Goal: Task Accomplishment & Management: Use online tool/utility

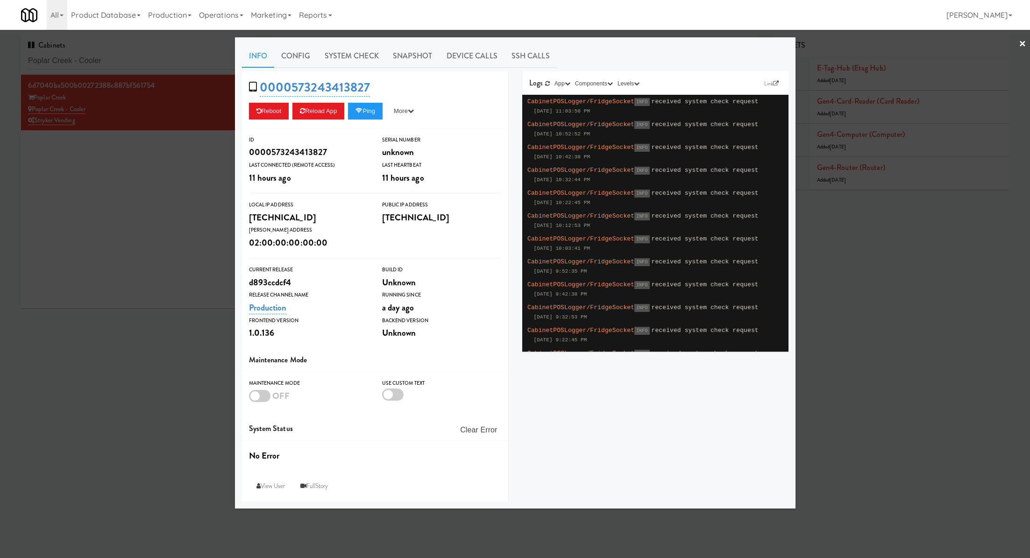
click at [118, 197] on div at bounding box center [515, 279] width 1030 height 558
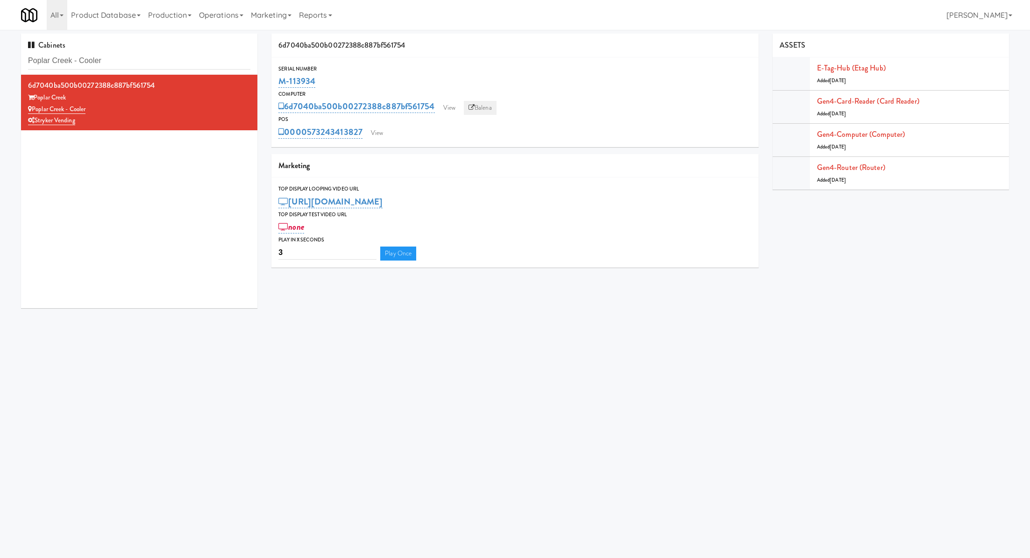
click at [482, 104] on link "Balena" at bounding box center [480, 108] width 33 height 14
click at [379, 134] on link "View" at bounding box center [376, 133] width 21 height 14
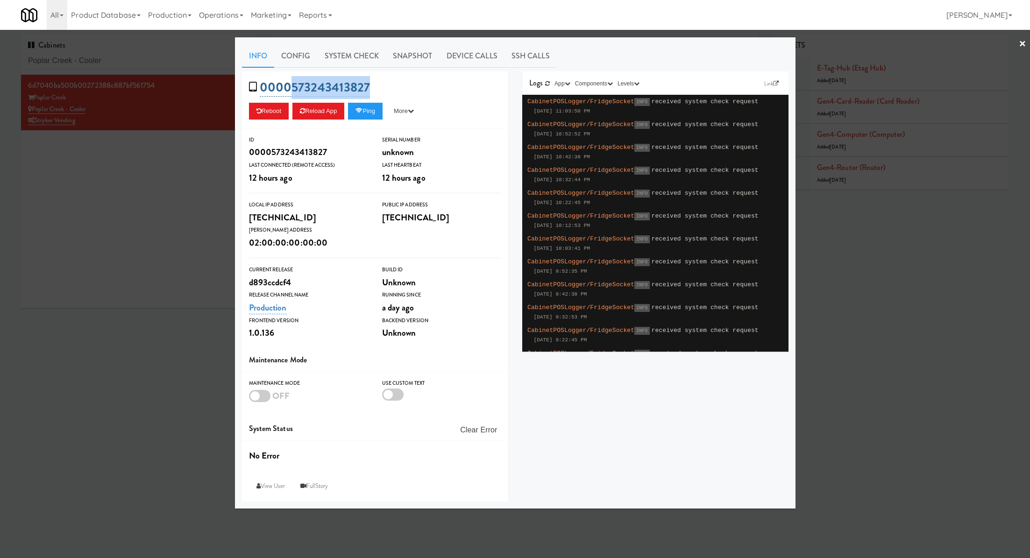
drag, startPoint x: 376, startPoint y: 91, endPoint x: 289, endPoint y: 81, distance: 87.9
click at [289, 81] on div "0000573243413827 Reboot Reload App Ping More Ping Server Restart Server Force R…" at bounding box center [375, 99] width 266 height 57
copy link "573243413827"
click at [156, 190] on div at bounding box center [515, 279] width 1030 height 558
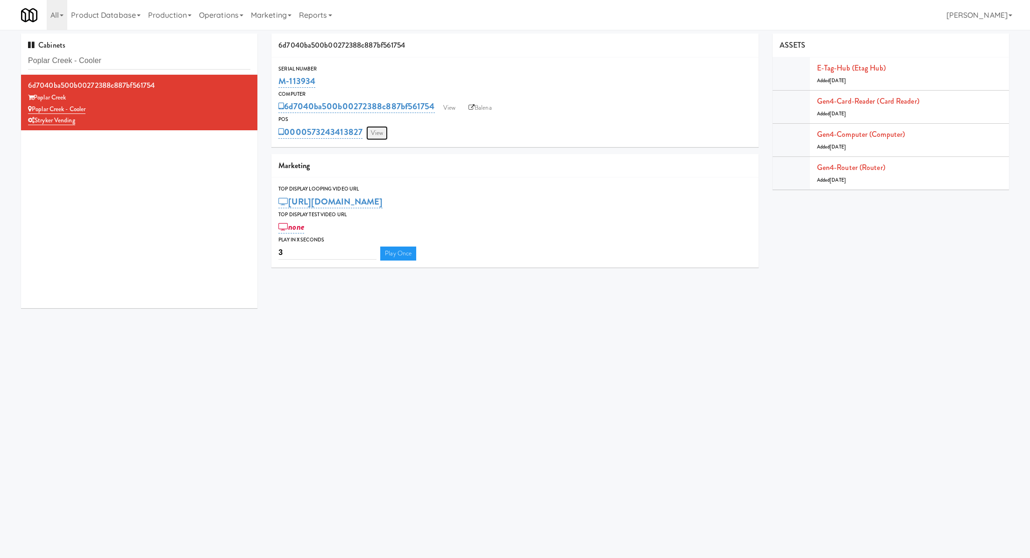
click at [374, 130] on link "View" at bounding box center [376, 133] width 21 height 14
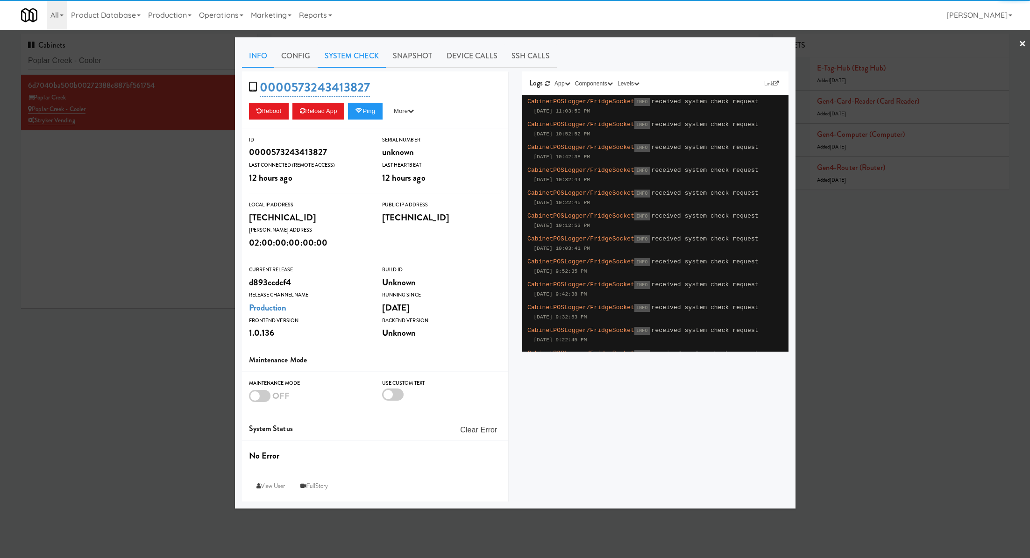
click at [336, 58] on link "System Check" at bounding box center [352, 55] width 68 height 23
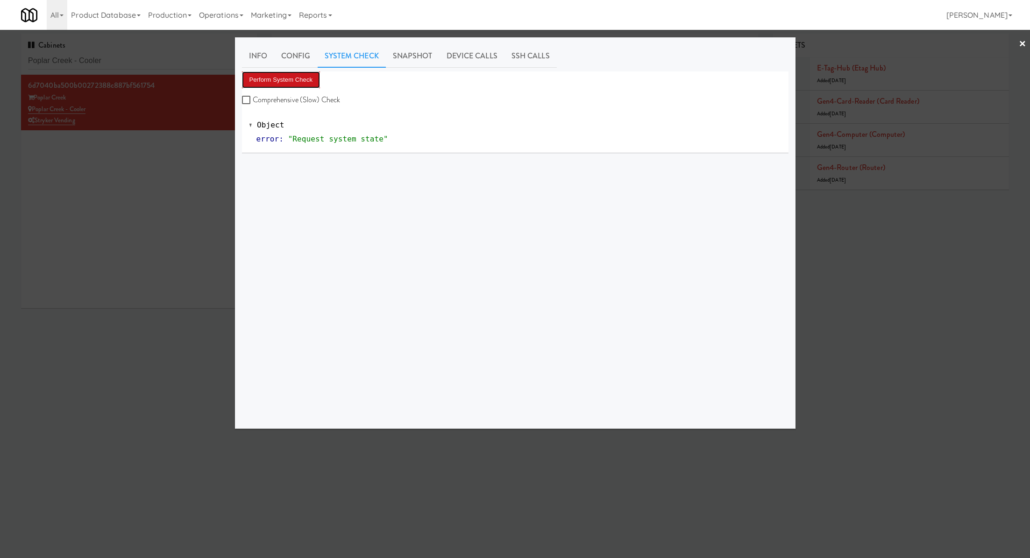
click at [299, 75] on button "Perform System Check" at bounding box center [281, 79] width 78 height 17
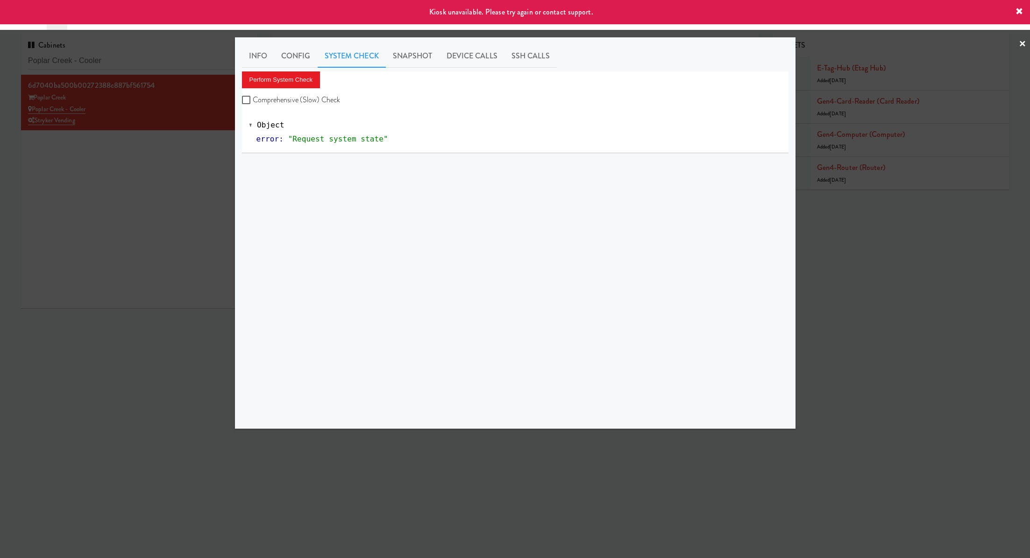
click at [165, 154] on div at bounding box center [515, 279] width 1030 height 558
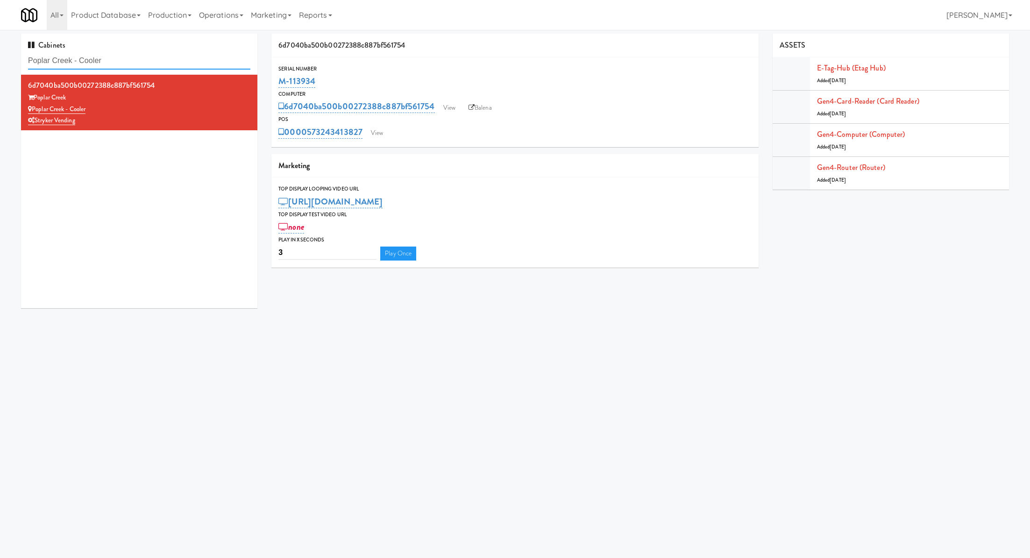
click at [124, 55] on input "Poplar Creek - Cooler" at bounding box center [139, 60] width 222 height 17
paste input "The Jack - Pantry - Right"
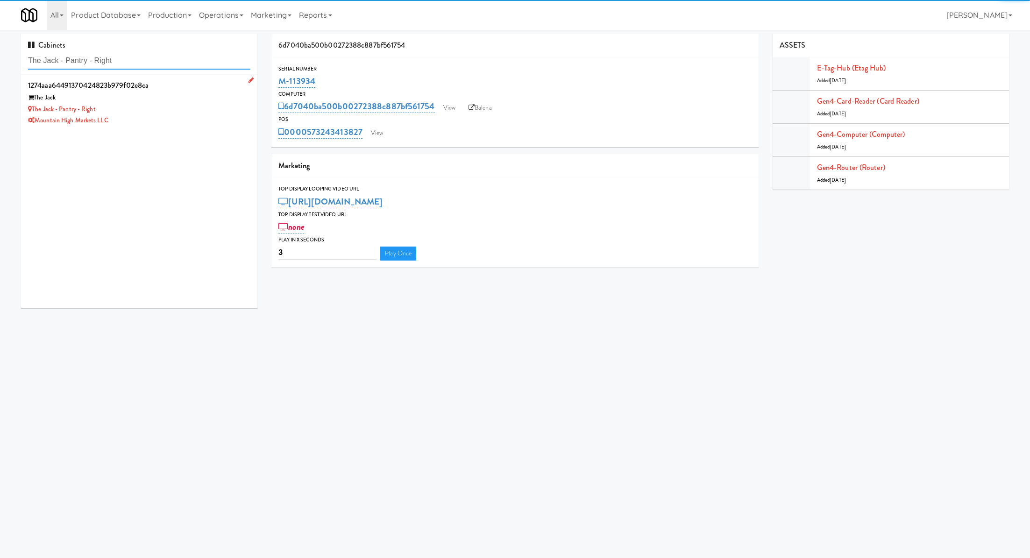
type input "The Jack - Pantry - Right"
click at [210, 92] on div "The Jack" at bounding box center [139, 98] width 222 height 12
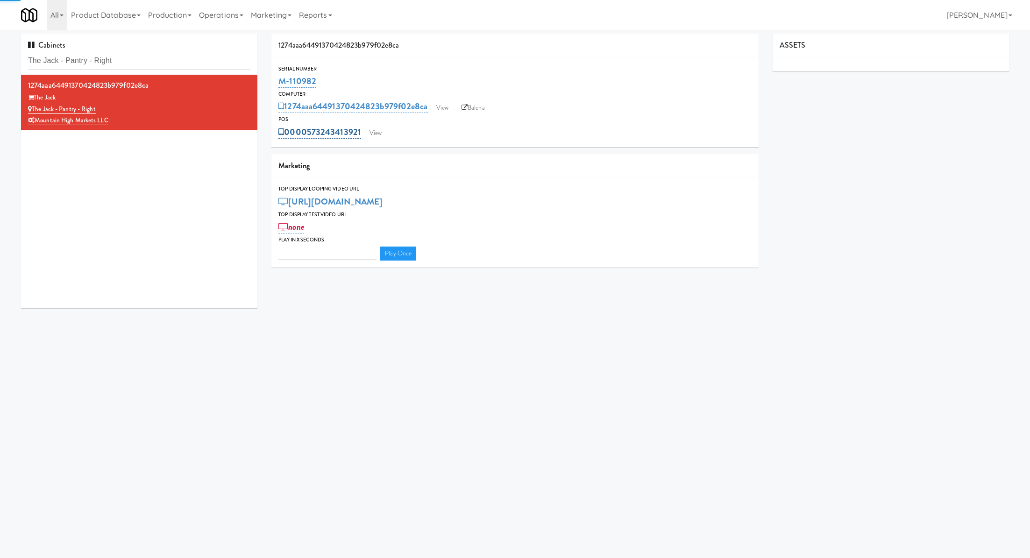
type input "3"
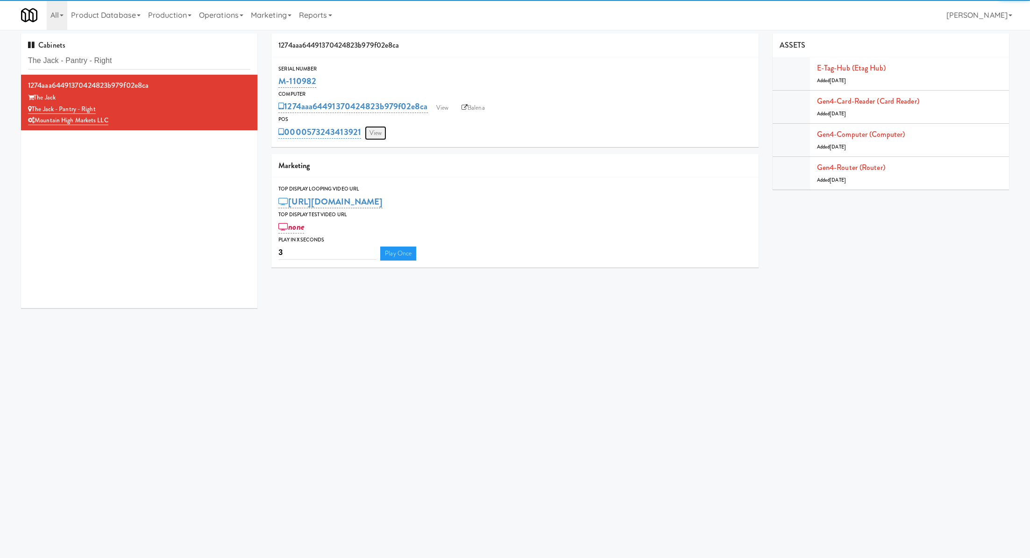
click at [377, 137] on link "View" at bounding box center [375, 133] width 21 height 14
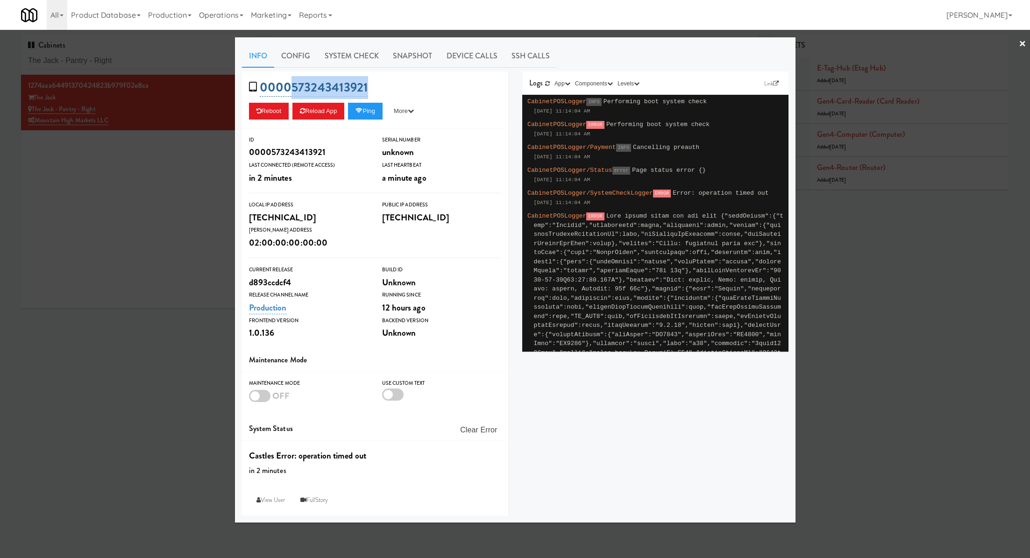
drag, startPoint x: 376, startPoint y: 84, endPoint x: 293, endPoint y: 85, distance: 83.6
click at [293, 85] on div "0000573243413921 Reboot Reload App Ping More Ping Server Restart Server Force R…" at bounding box center [375, 99] width 266 height 57
copy link "573243413921"
click at [339, 58] on link "System Check" at bounding box center [352, 55] width 68 height 23
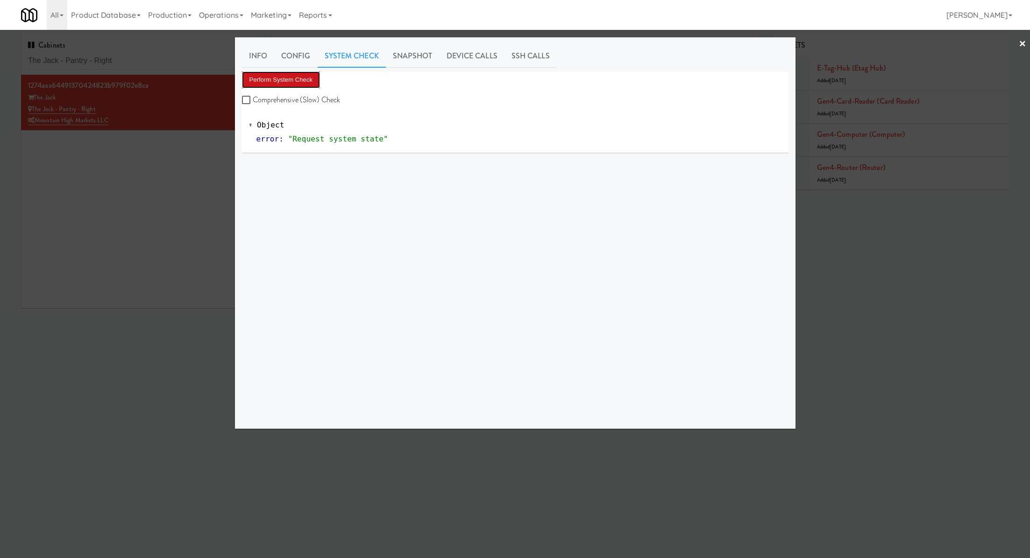
click at [303, 77] on button "Perform System Check" at bounding box center [281, 79] width 78 height 17
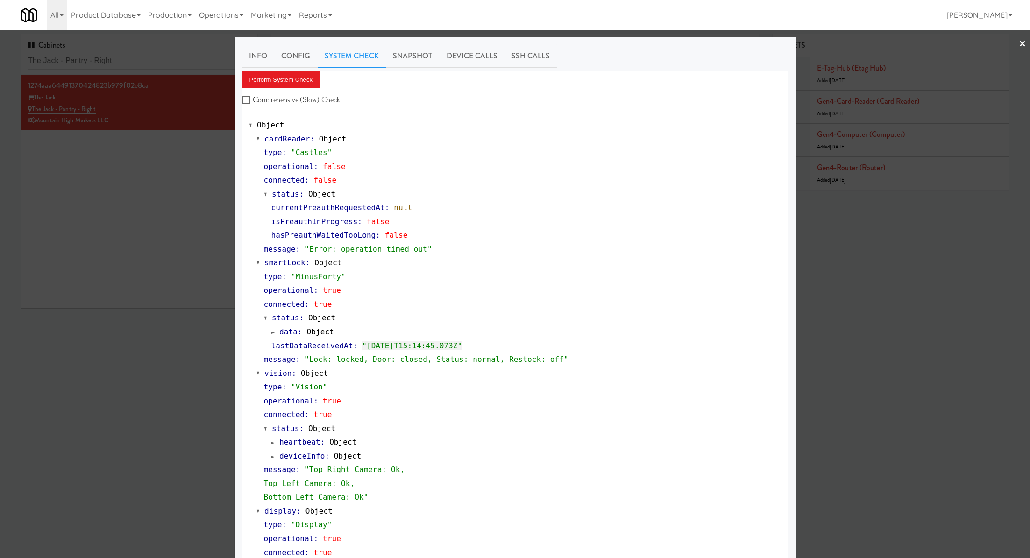
click at [180, 155] on div at bounding box center [515, 279] width 1030 height 558
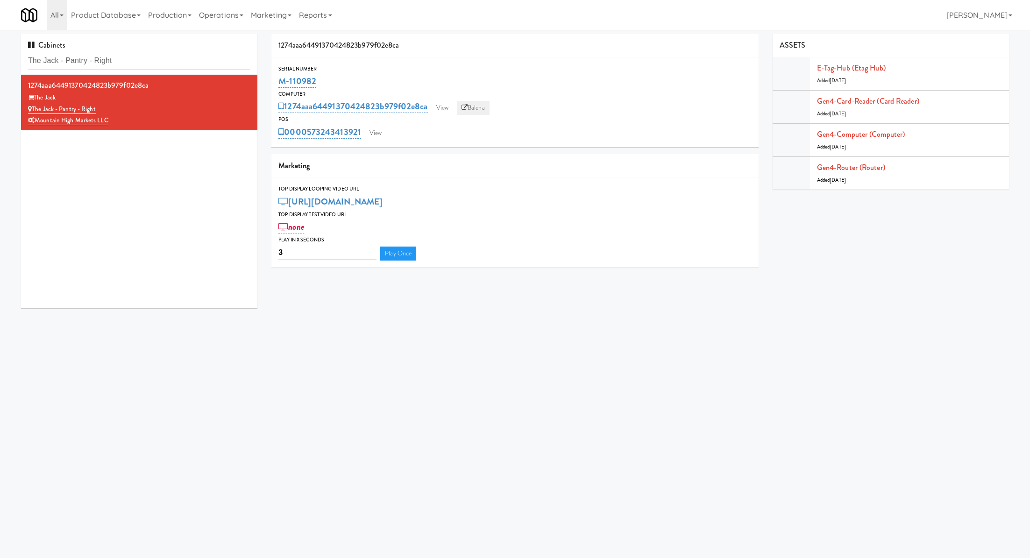
click at [478, 112] on link "Balena" at bounding box center [473, 108] width 33 height 14
click at [378, 128] on link "View" at bounding box center [375, 133] width 21 height 14
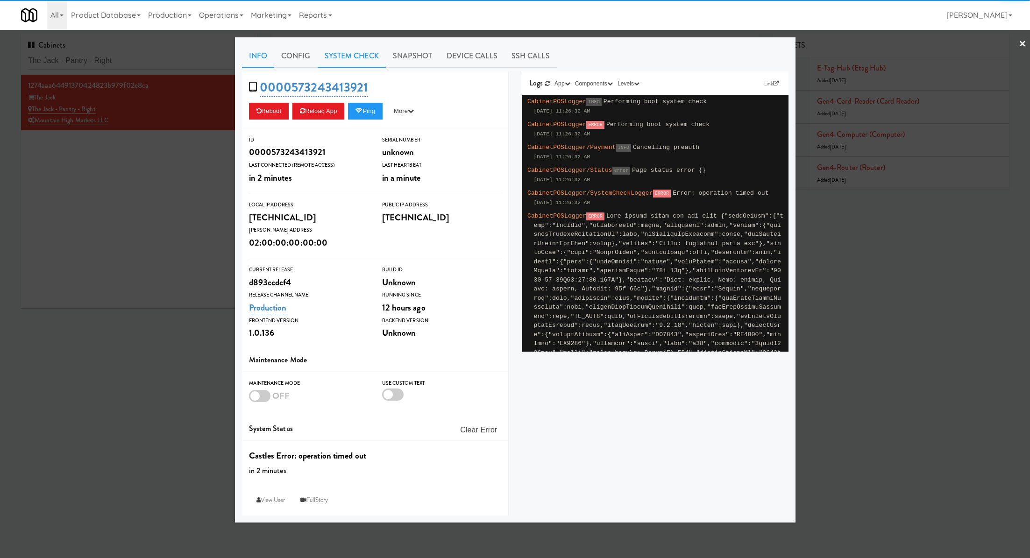
click at [334, 52] on link "System Check" at bounding box center [352, 55] width 68 height 23
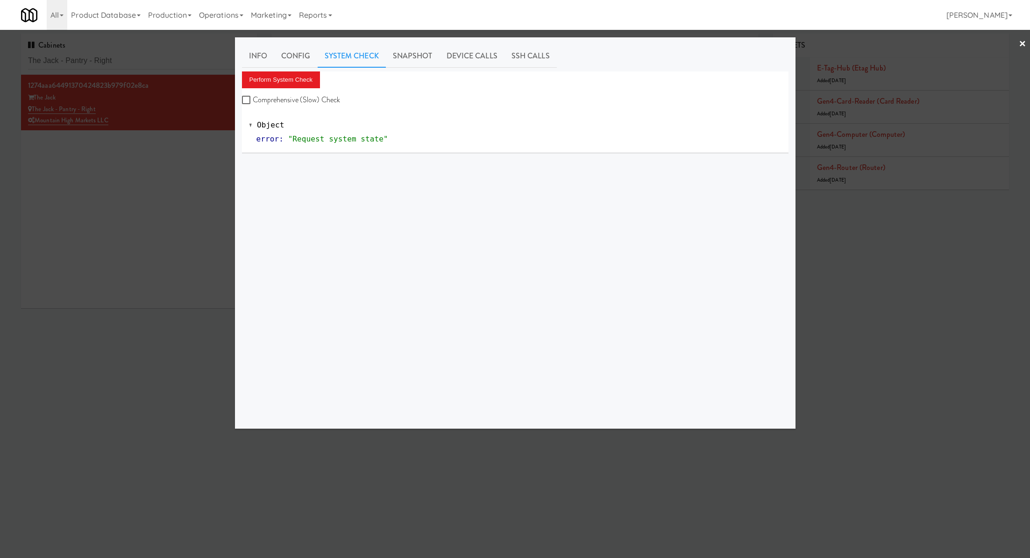
click at [292, 68] on div "Info Config System Check Snapshot Device Calls SSH Calls Perform System Check C…" at bounding box center [515, 232] width 546 height 377
click at [293, 76] on button "Perform System Check" at bounding box center [281, 79] width 78 height 17
click at [181, 177] on div at bounding box center [515, 279] width 1030 height 558
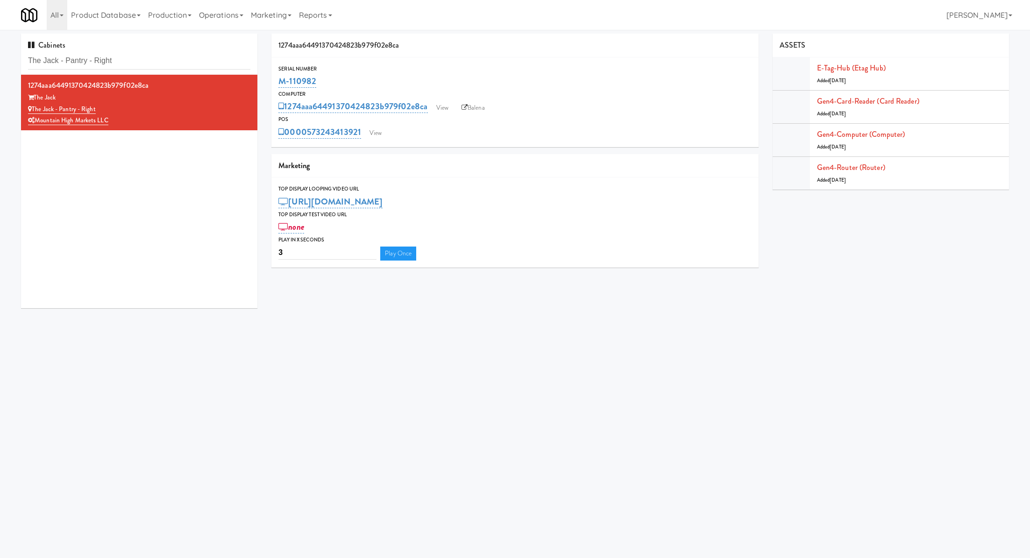
drag, startPoint x: 340, startPoint y: 83, endPoint x: 275, endPoint y: 83, distance: 64.9
click at [275, 83] on div "Serial Number M-110982" at bounding box center [514, 76] width 487 height 25
copy link "M-110982"
click at [196, 56] on input "The Jack - Pantry - Right" at bounding box center [139, 60] width 222 height 17
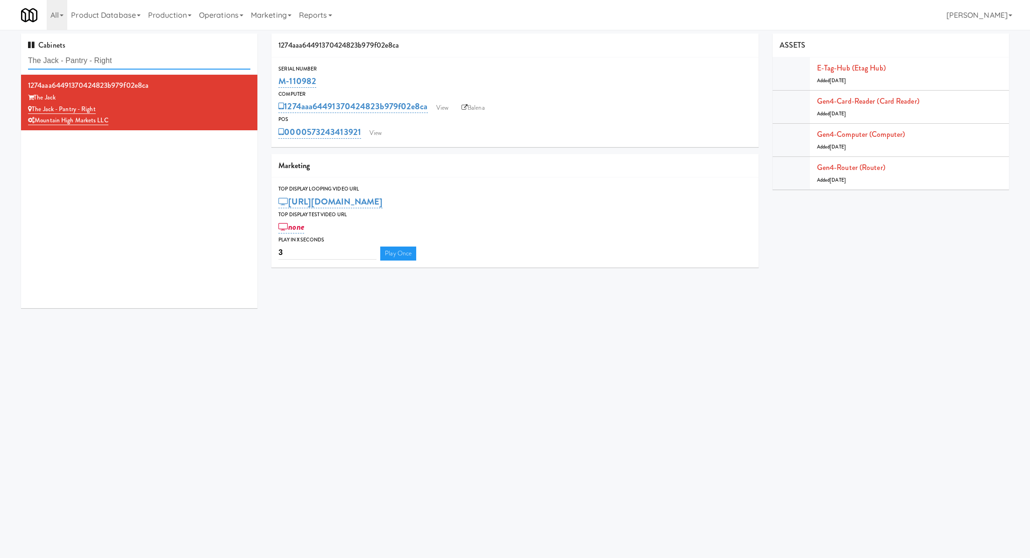
click at [196, 56] on input "The Jack - Pantry - Right" at bounding box center [139, 60] width 222 height 17
paste input "[PERSON_NAME]"
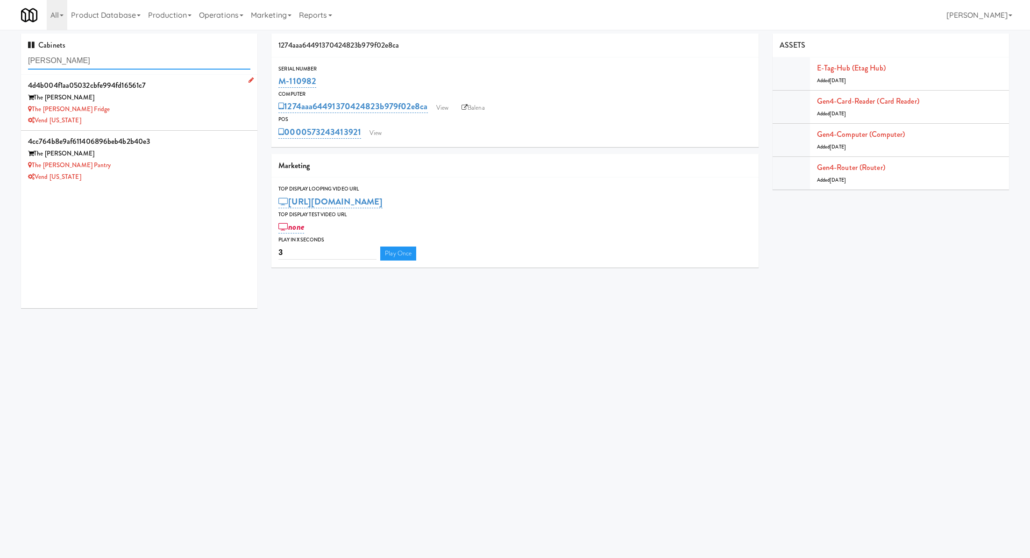
type input "[PERSON_NAME]"
click at [184, 109] on div "The [PERSON_NAME] Fridge" at bounding box center [139, 110] width 222 height 12
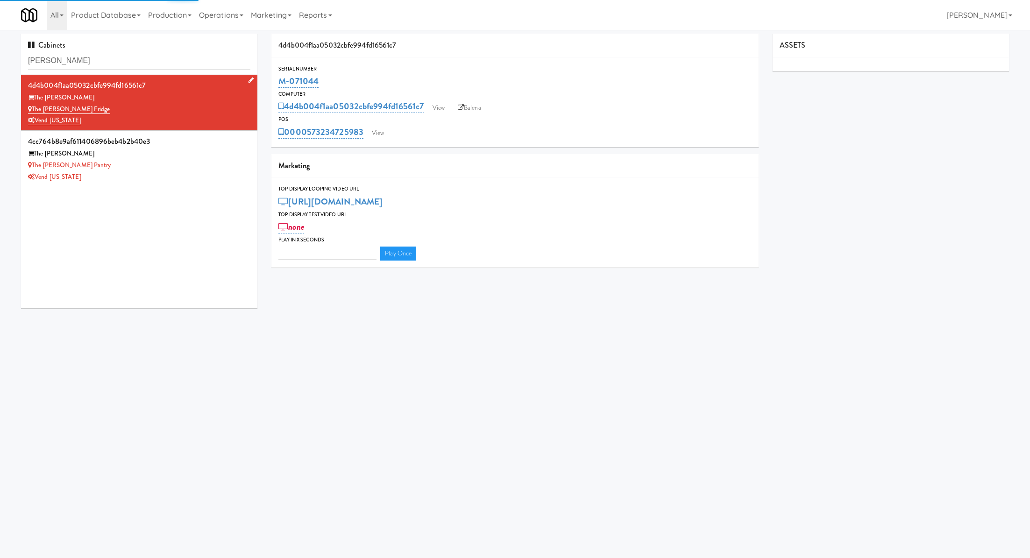
type input "3"
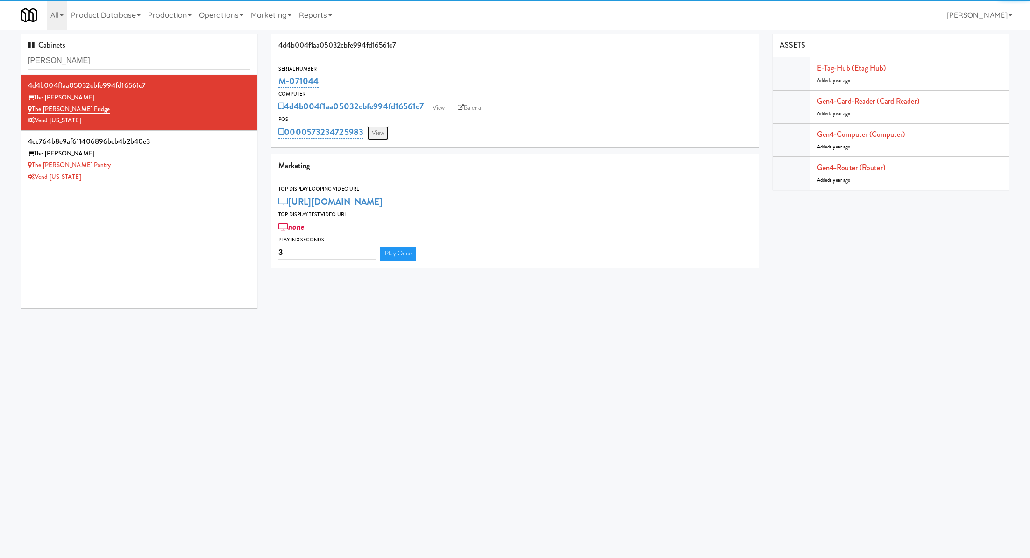
click at [380, 130] on link "View" at bounding box center [377, 133] width 21 height 14
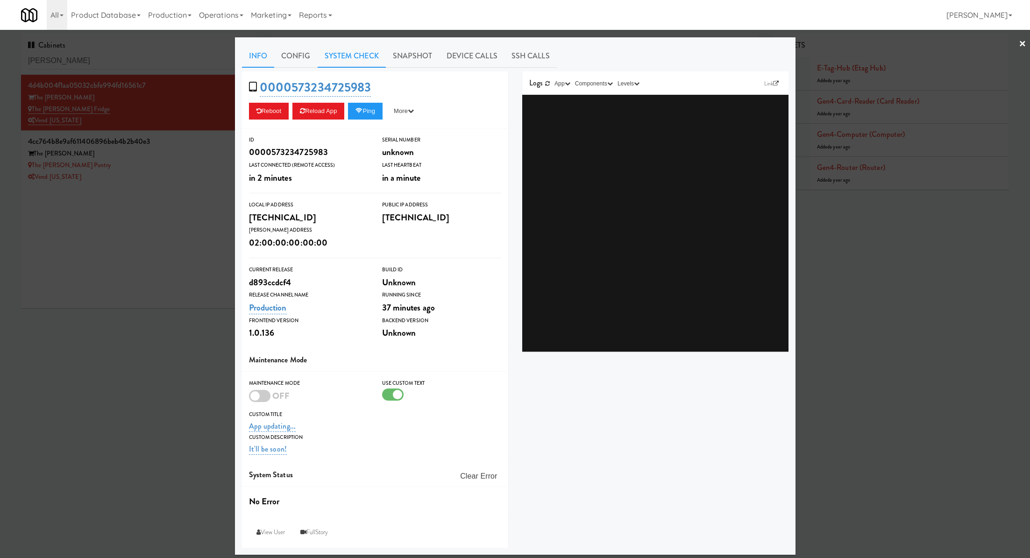
click at [359, 63] on link "System Check" at bounding box center [352, 55] width 68 height 23
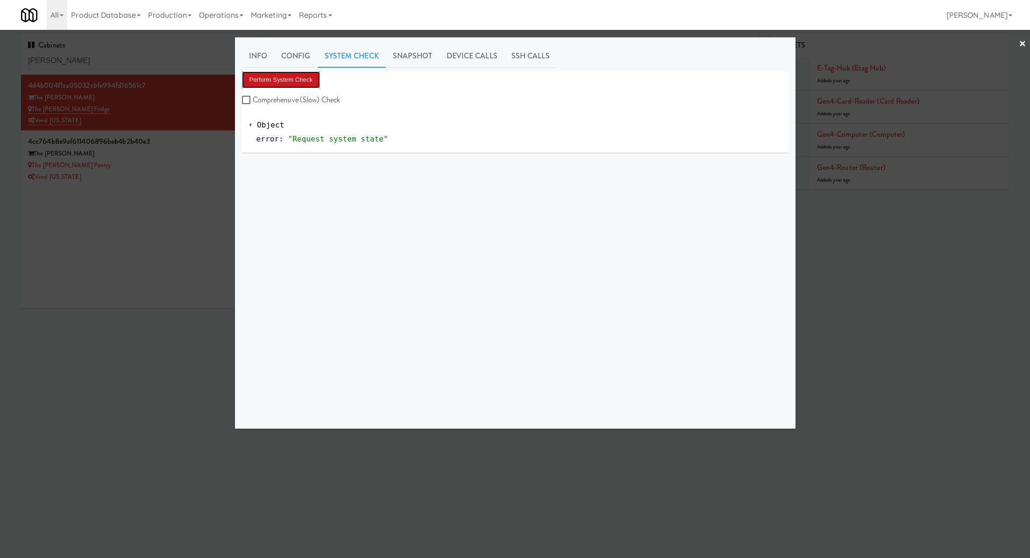
click at [300, 83] on button "Perform System Check" at bounding box center [281, 79] width 78 height 17
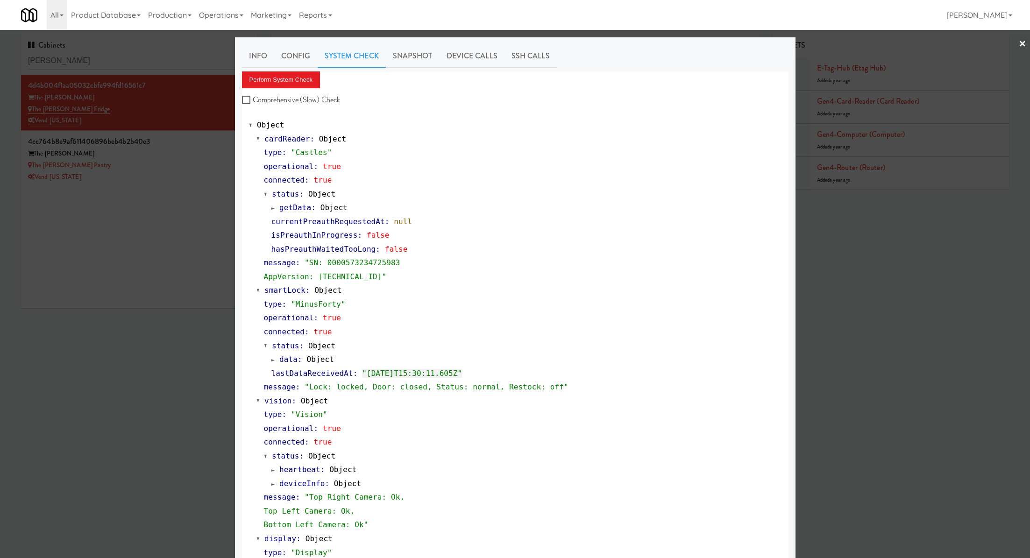
click at [165, 161] on div at bounding box center [515, 279] width 1030 height 558
click at [165, 161] on div "The [PERSON_NAME] Pantry" at bounding box center [139, 166] width 222 height 12
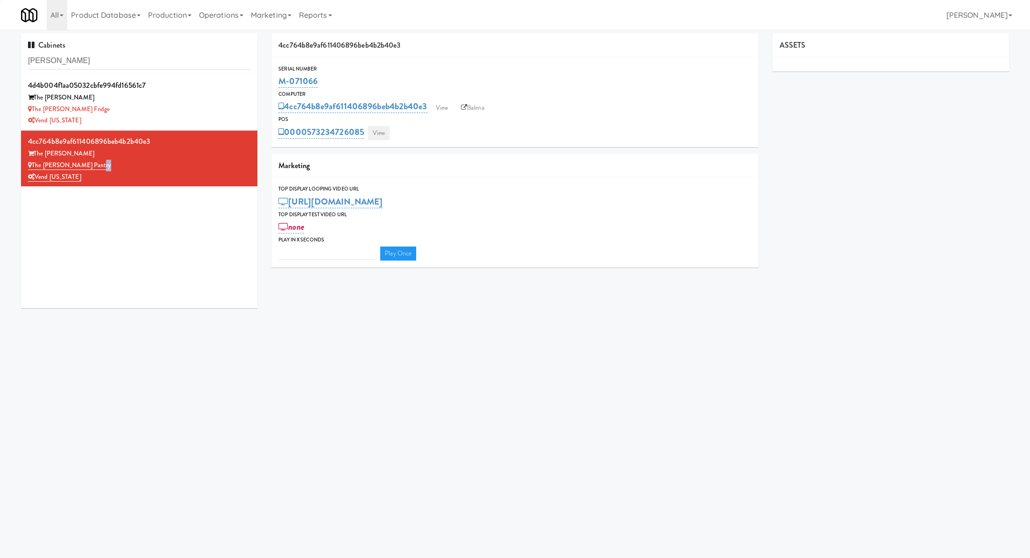
type input "3"
click at [382, 135] on link "View" at bounding box center [378, 133] width 21 height 14
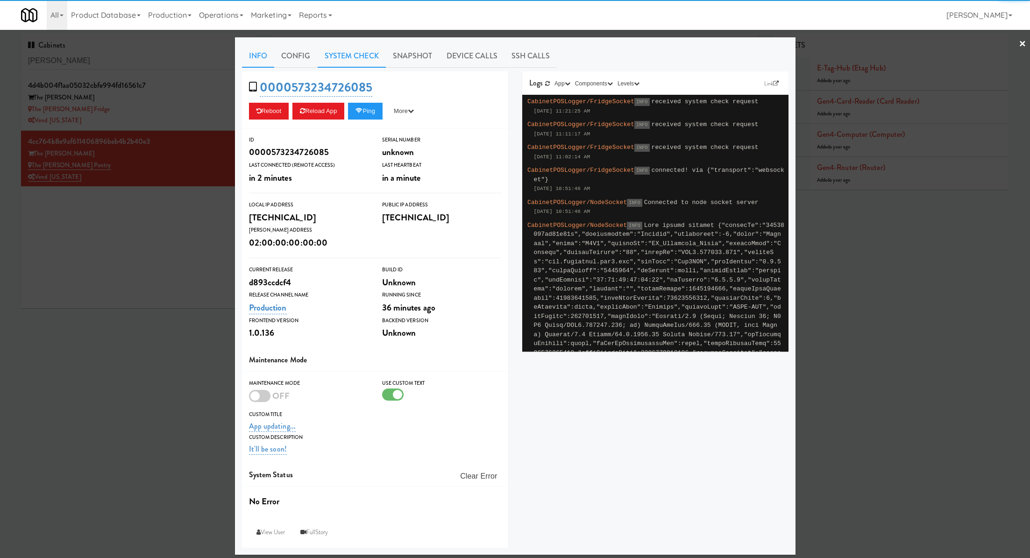
click at [374, 58] on link "System Check" at bounding box center [352, 55] width 68 height 23
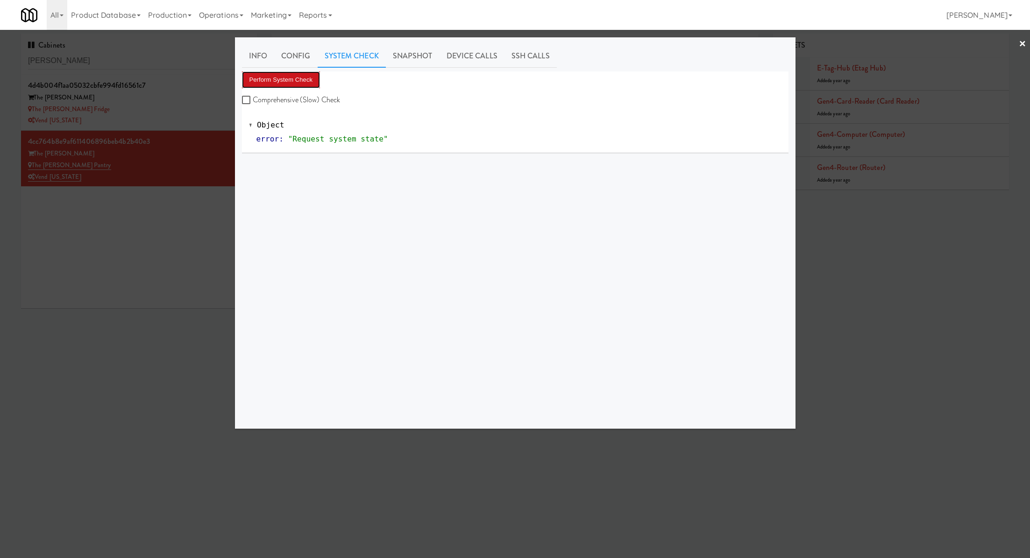
click at [310, 82] on button "Perform System Check" at bounding box center [281, 79] width 78 height 17
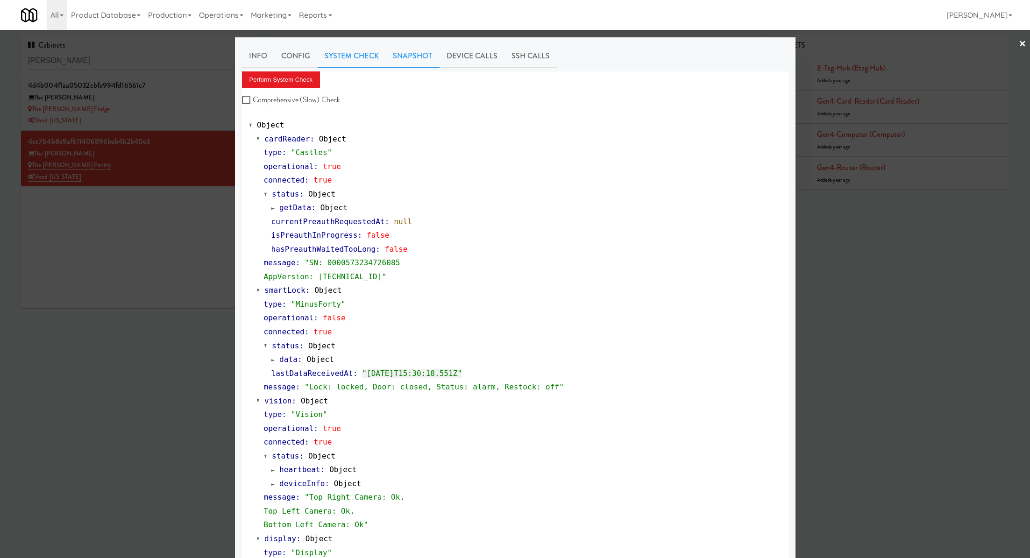
click at [415, 58] on link "Snapshot" at bounding box center [413, 55] width 54 height 23
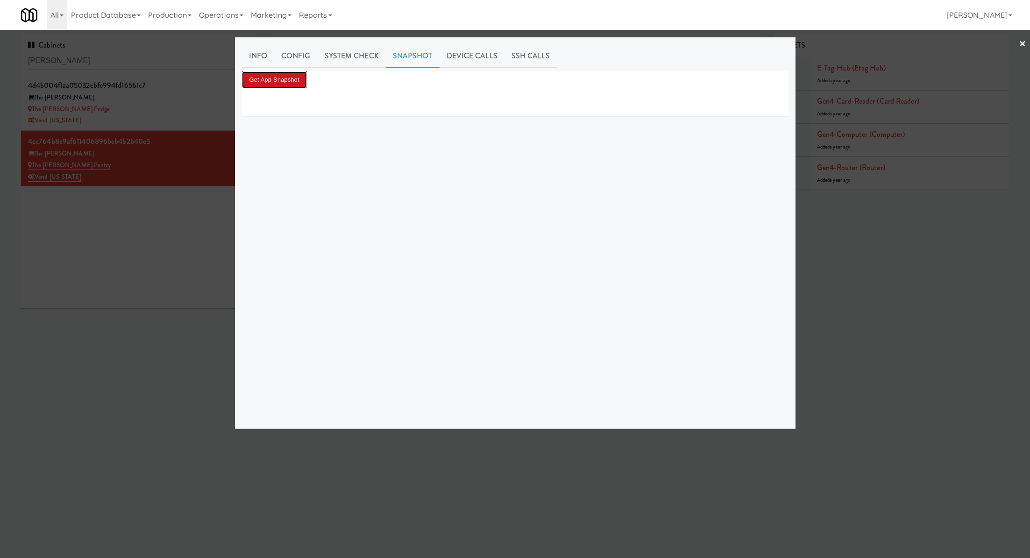
click at [296, 80] on button "Get App Snapshot" at bounding box center [274, 79] width 65 height 17
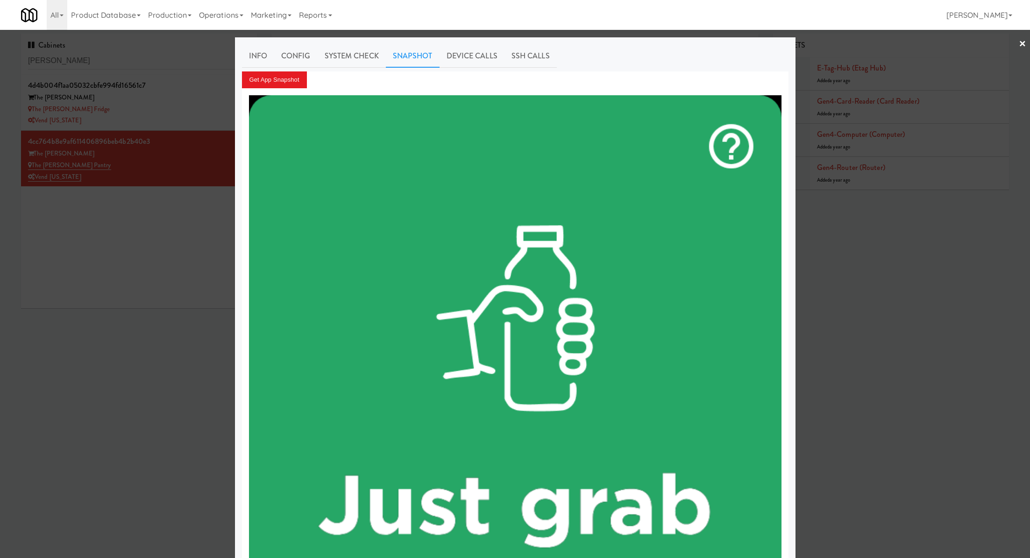
click at [177, 90] on div at bounding box center [515, 279] width 1030 height 558
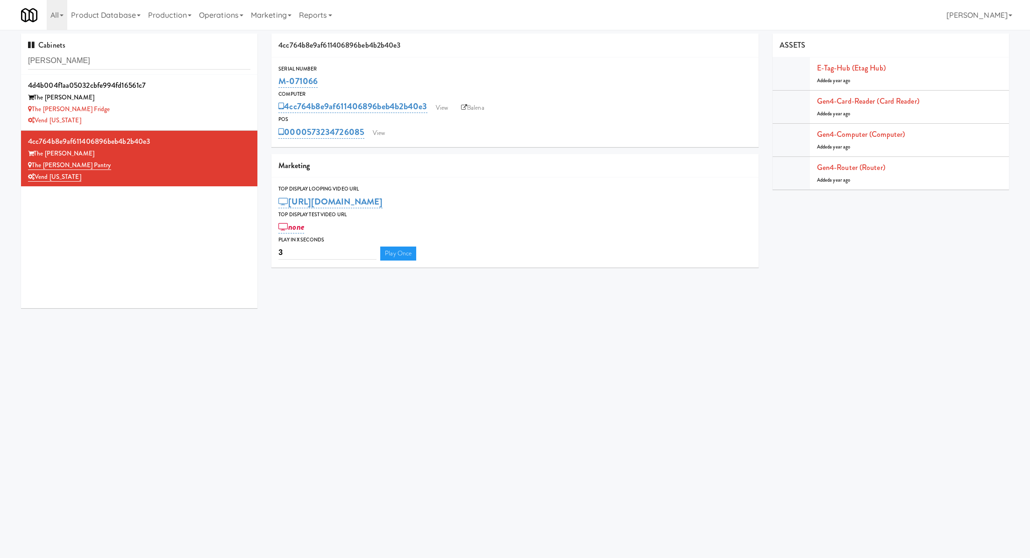
click at [177, 90] on div "4d4b004f1aa05032cbfe994fd16561c7" at bounding box center [139, 85] width 222 height 14
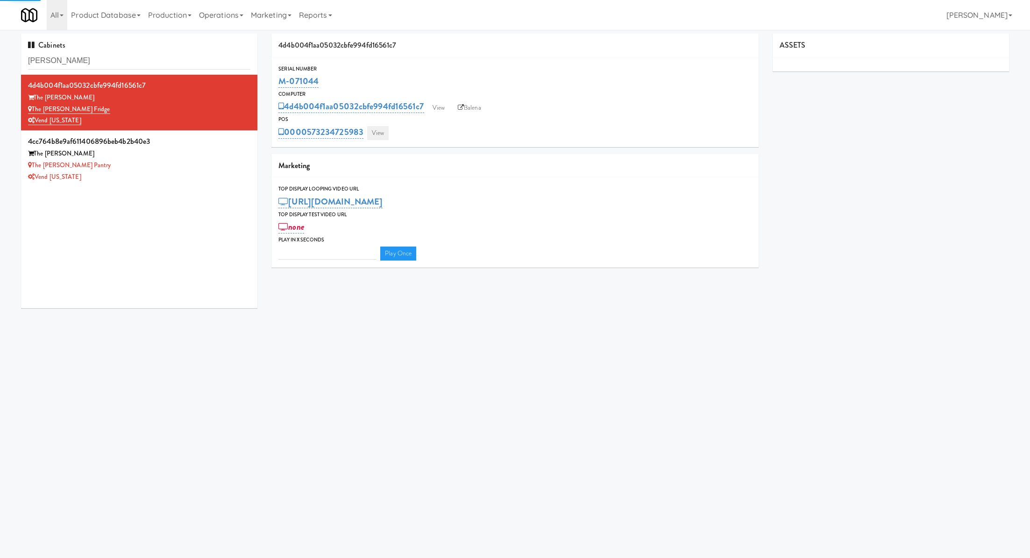
type input "3"
click at [379, 138] on link "View" at bounding box center [377, 133] width 21 height 14
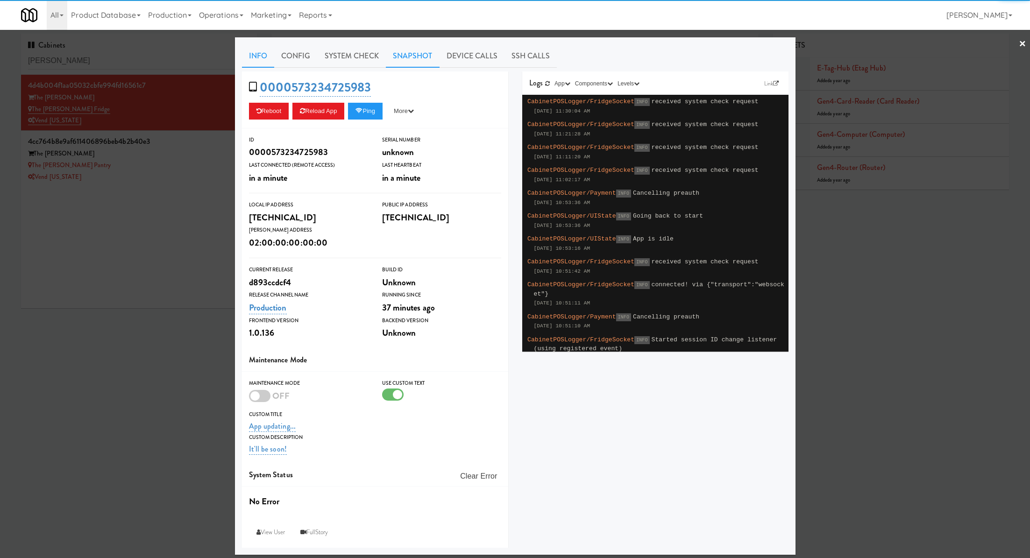
click at [431, 58] on link "Snapshot" at bounding box center [413, 55] width 54 height 23
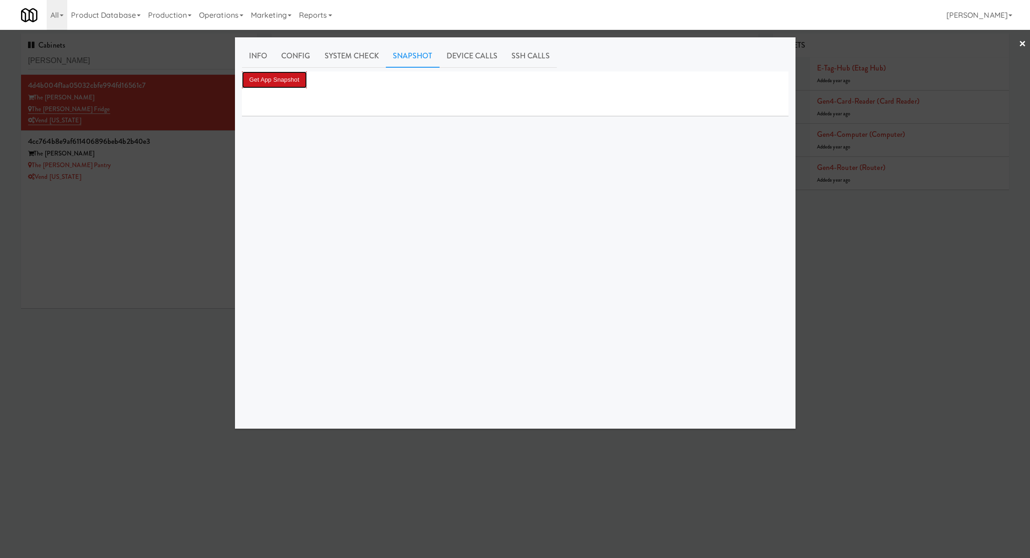
click at [297, 77] on button "Get App Snapshot" at bounding box center [274, 79] width 65 height 17
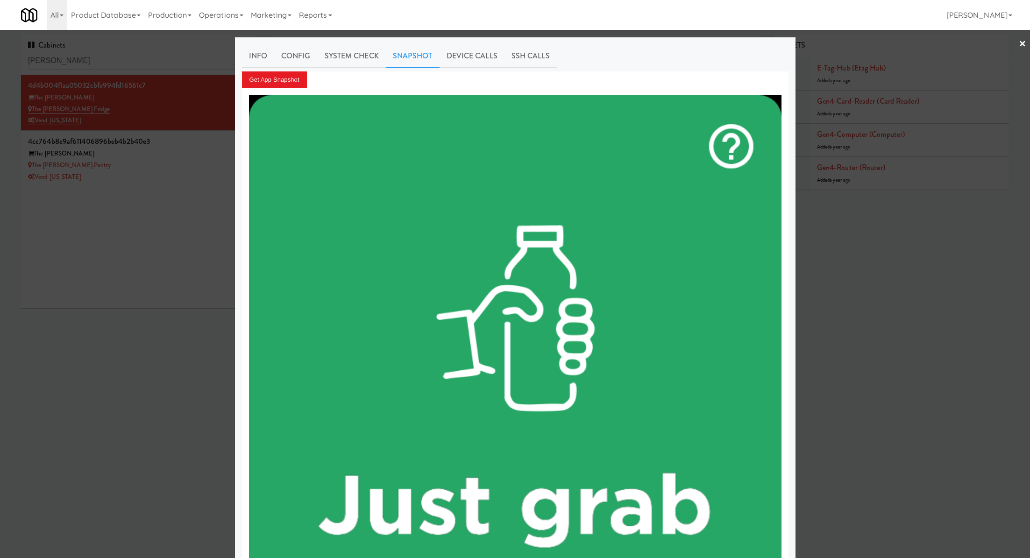
click at [156, 178] on div at bounding box center [515, 279] width 1030 height 558
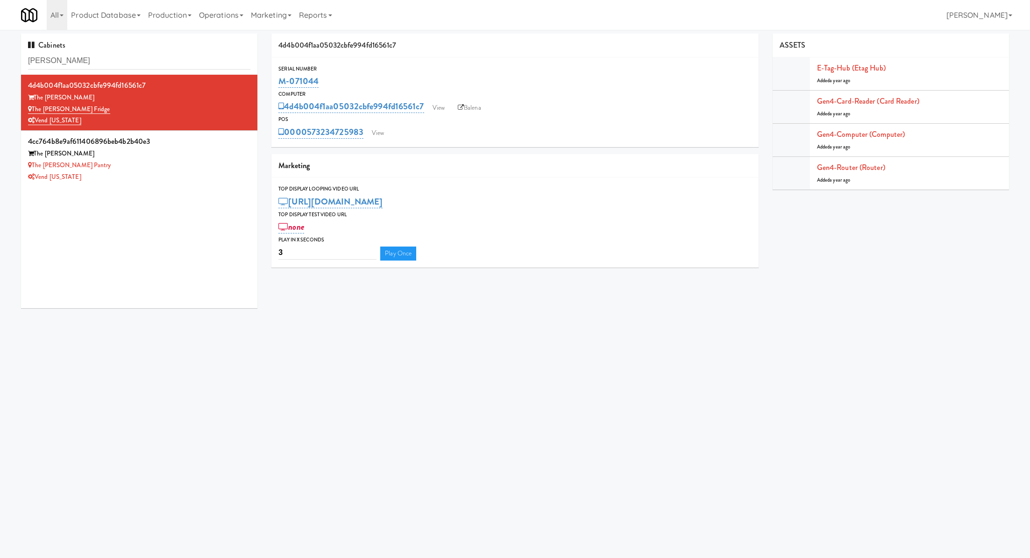
click at [469, 245] on div "3 Play Once" at bounding box center [514, 252] width 473 height 16
